Goal: Task Accomplishment & Management: Manage account settings

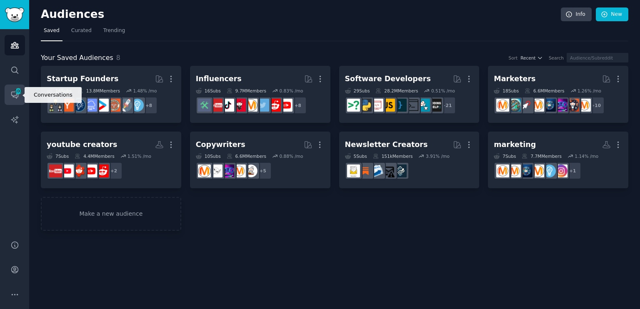
click at [13, 92] on icon "Sidebar" at bounding box center [14, 94] width 9 height 9
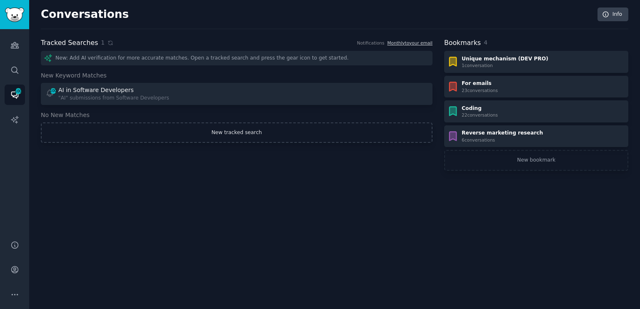
click at [214, 139] on link "New tracked search" at bounding box center [236, 132] width 391 height 21
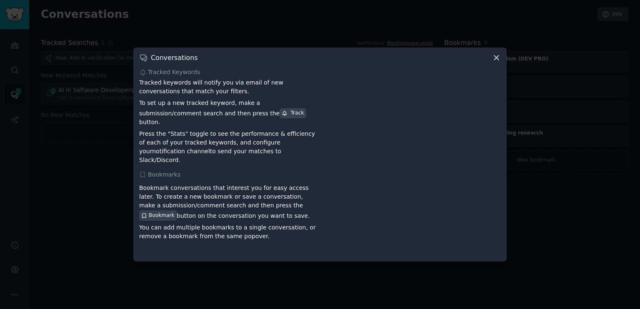
click at [496, 62] on icon at bounding box center [496, 57] width 9 height 9
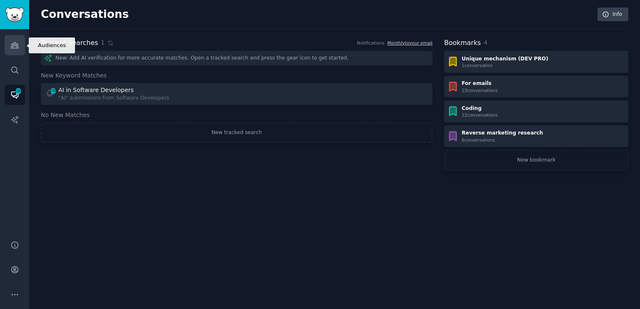
click at [12, 51] on link "Audiences" at bounding box center [15, 45] width 20 height 20
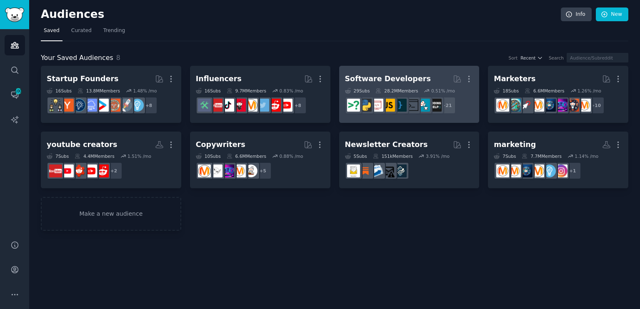
click at [401, 88] on div "28.2M Members" at bounding box center [396, 91] width 42 height 6
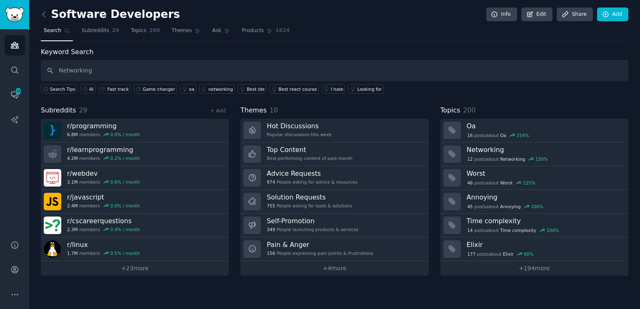
type input "Networking"
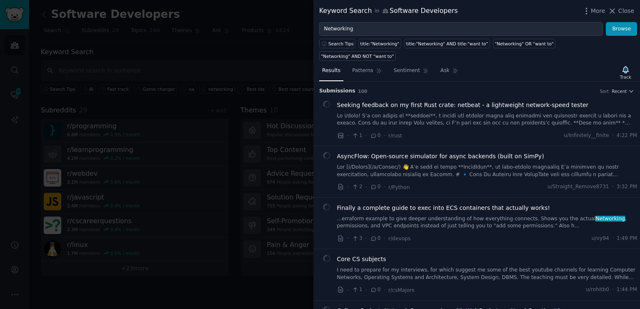
click at [625, 66] on icon "button" at bounding box center [625, 69] width 6 height 7
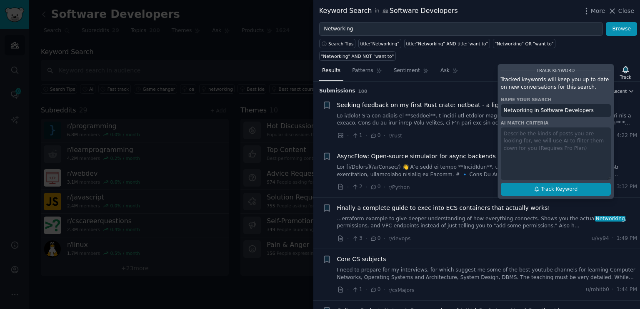
click at [570, 183] on button "Track Keyword" at bounding box center [556, 189] width 110 height 13
type input "Networking in Software Developers"
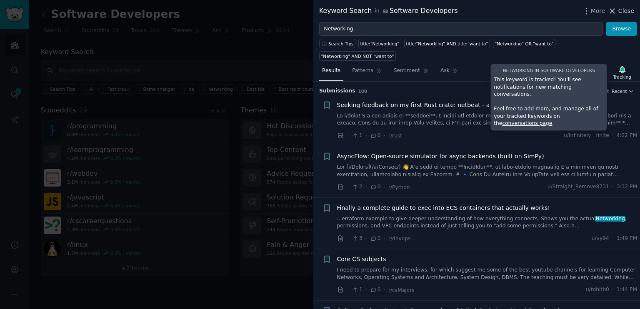
click at [626, 12] on span "Close" at bounding box center [626, 11] width 16 height 9
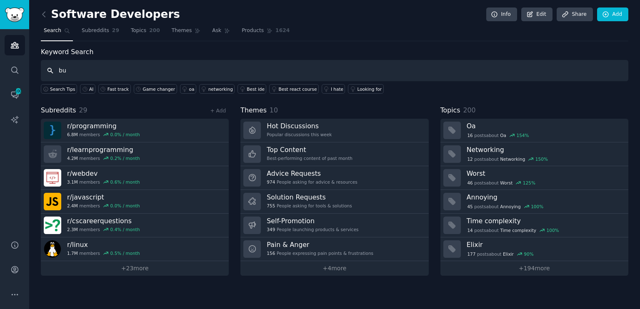
type input "b"
click at [138, 31] on span "Topics" at bounding box center [138, 30] width 15 height 7
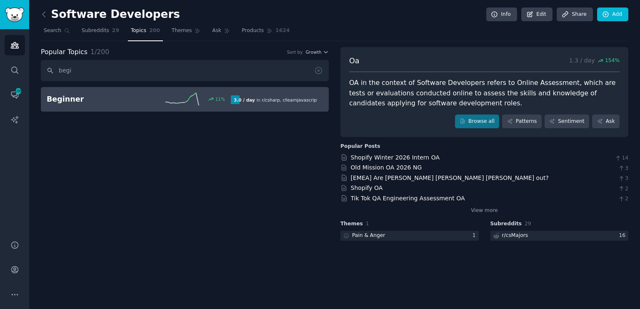
type input "begi"
click at [71, 103] on h2 "Beginner" at bounding box center [93, 99] width 92 height 10
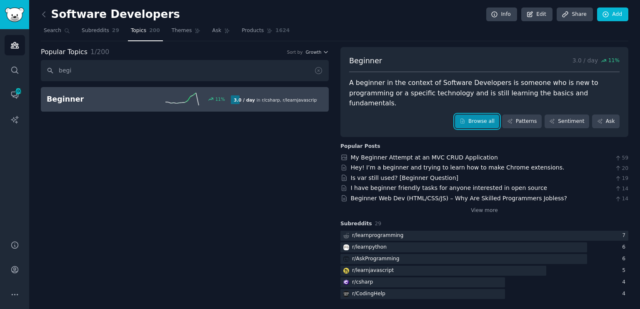
click at [479, 116] on link "Browse all" at bounding box center [477, 122] width 45 height 14
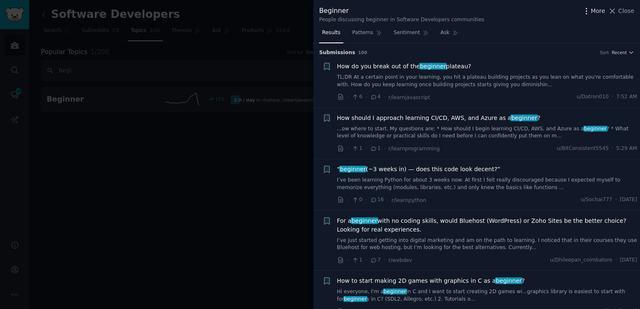
click at [601, 11] on span "More" at bounding box center [598, 11] width 15 height 9
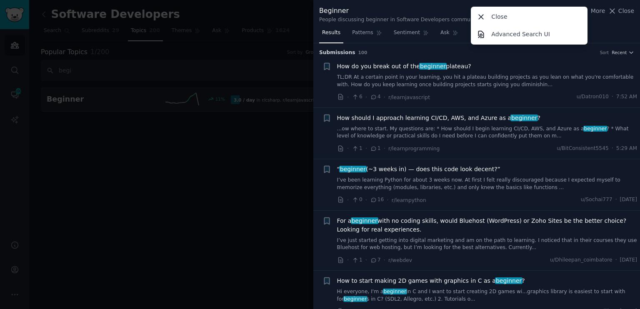
click at [273, 126] on div at bounding box center [320, 154] width 640 height 309
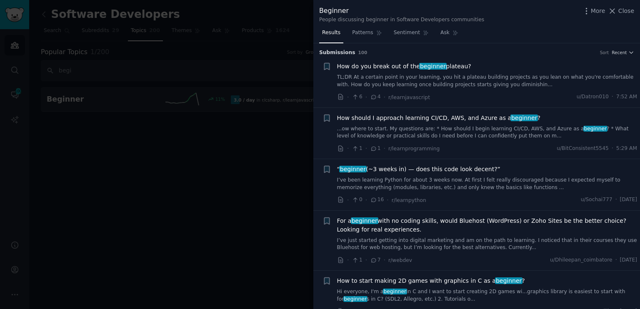
click at [112, 43] on div at bounding box center [320, 154] width 640 height 309
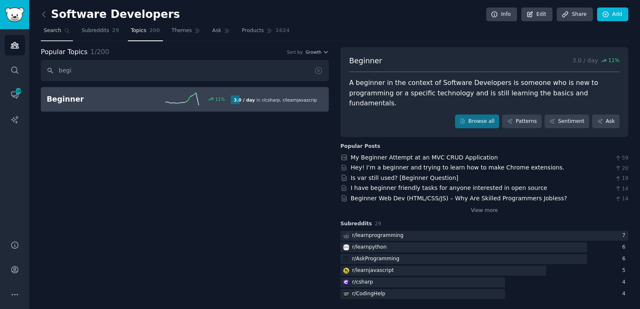
click at [62, 35] on link "Search" at bounding box center [57, 32] width 32 height 17
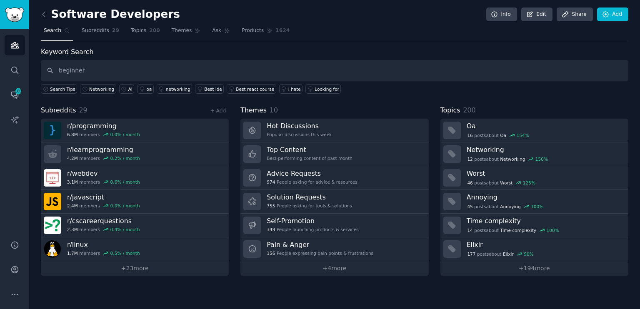
type input "beginner"
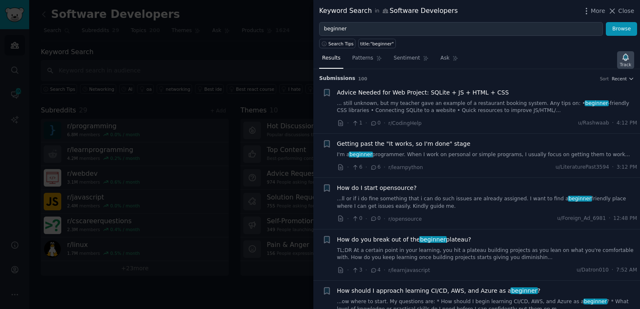
click at [627, 55] on icon "button" at bounding box center [625, 57] width 6 height 7
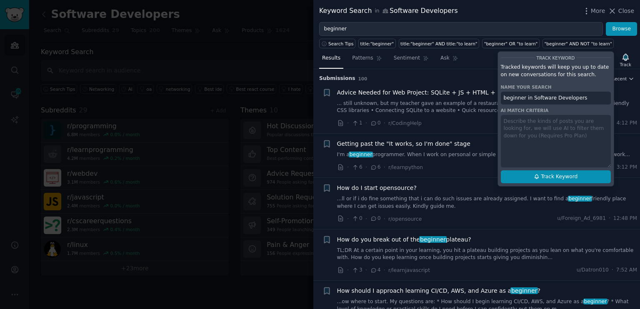
click at [549, 177] on span "Track Keyword" at bounding box center [559, 176] width 37 height 7
type input "beginner in Software Developers"
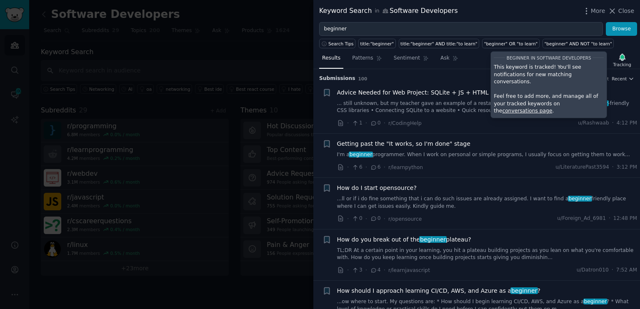
click at [182, 55] on div at bounding box center [320, 154] width 640 height 309
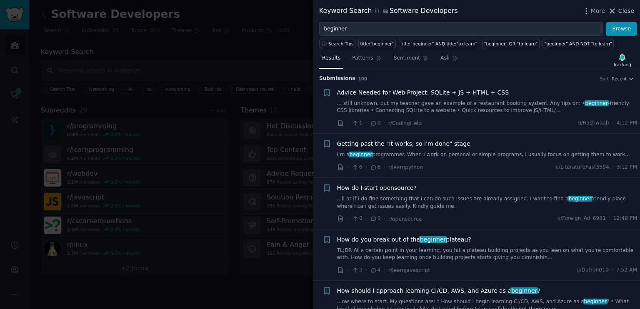
click at [619, 7] on button "Close" at bounding box center [621, 11] width 26 height 9
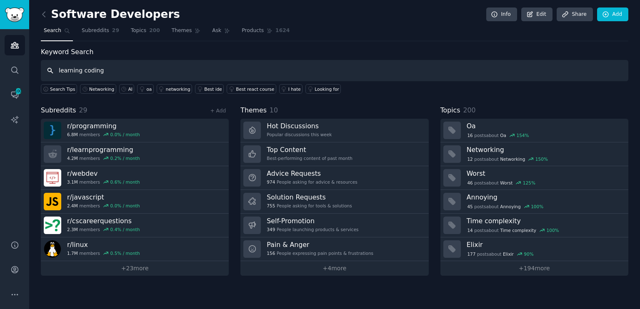
type input "learning coding"
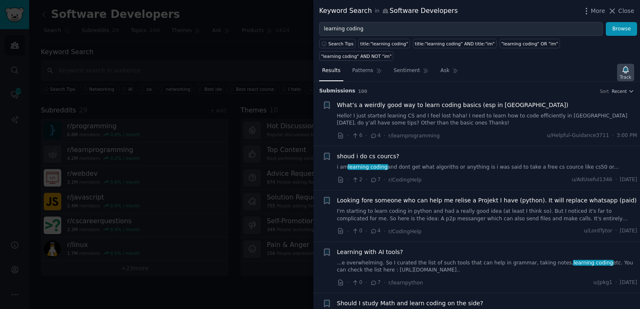
click at [628, 66] on icon "button" at bounding box center [625, 69] width 6 height 7
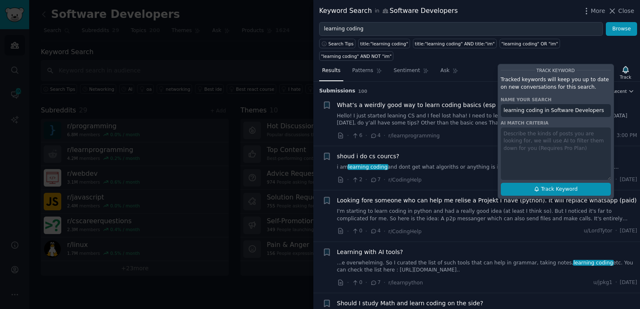
click at [563, 186] on span "Track Keyword" at bounding box center [559, 189] width 37 height 7
type input "learning coding in Software Developers"
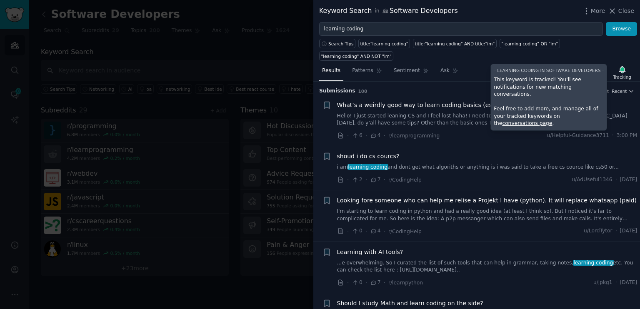
click at [246, 51] on div at bounding box center [320, 154] width 640 height 309
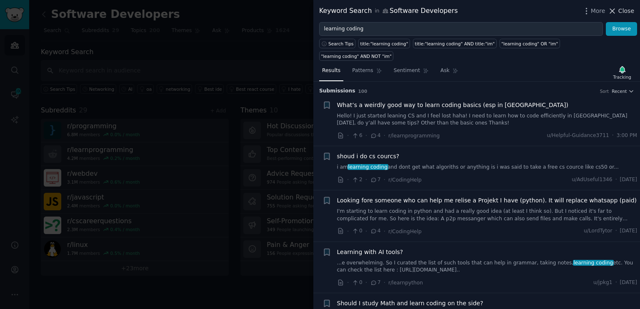
click at [624, 10] on span "Close" at bounding box center [626, 11] width 16 height 9
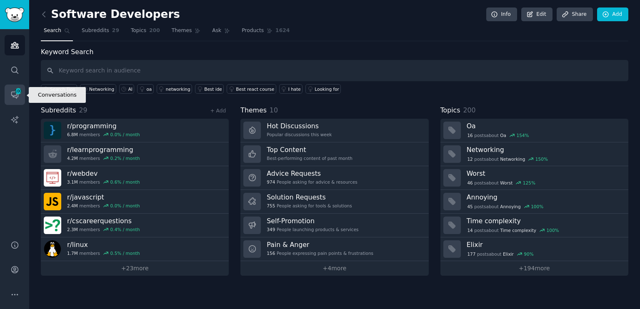
click at [17, 95] on icon "Sidebar" at bounding box center [14, 94] width 9 height 9
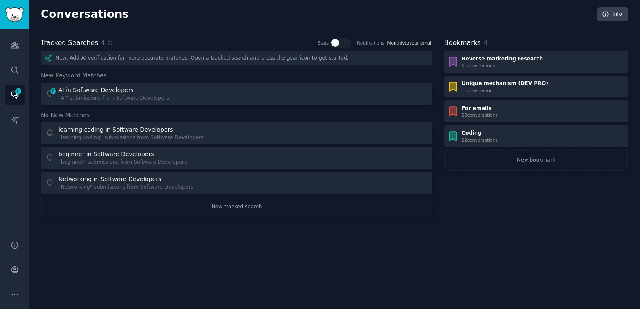
click at [424, 44] on link "Monthly to your email" at bounding box center [409, 42] width 45 height 5
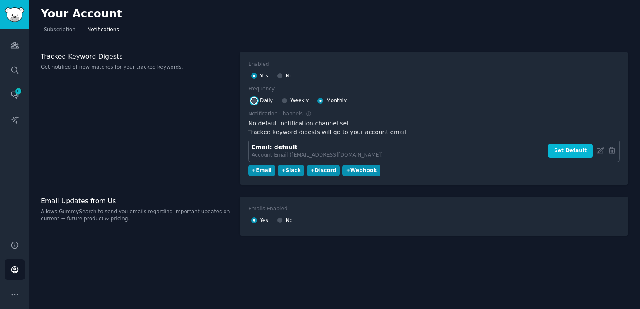
click at [253, 100] on input "Daily" at bounding box center [254, 101] width 6 height 6
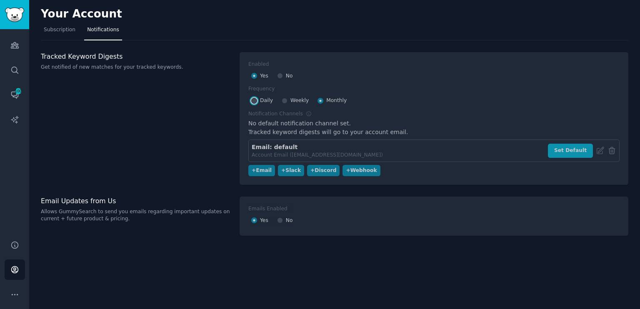
radio input "true"
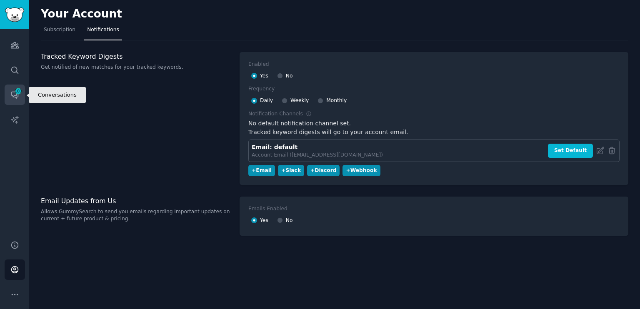
click at [20, 94] on span "100" at bounding box center [18, 91] width 7 height 6
